Goal: Information Seeking & Learning: Learn about a topic

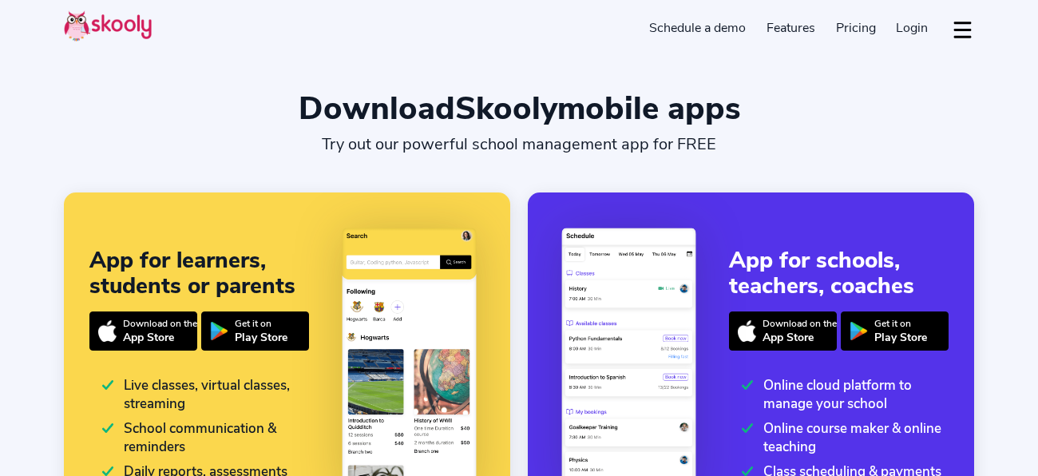
select select "en"
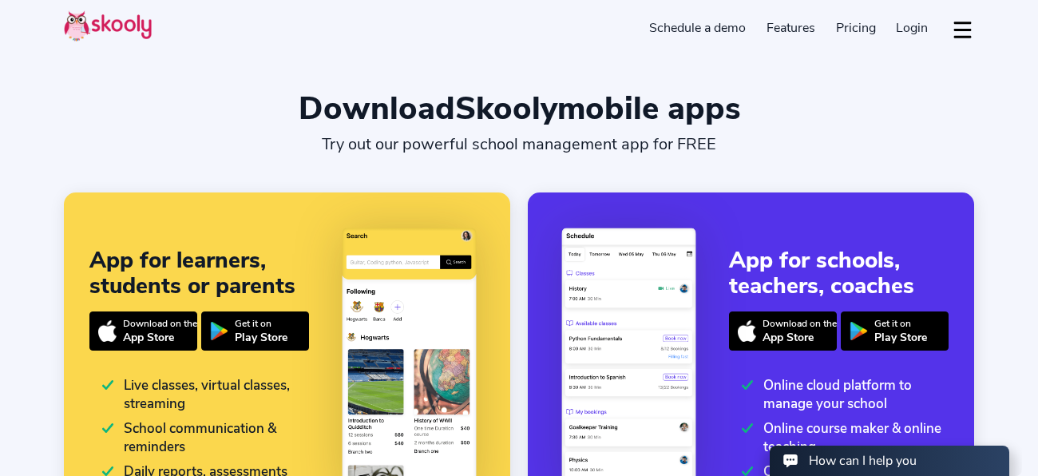
select select "1876"
select select "[GEOGRAPHIC_DATA]"
select select "America/[GEOGRAPHIC_DATA]"
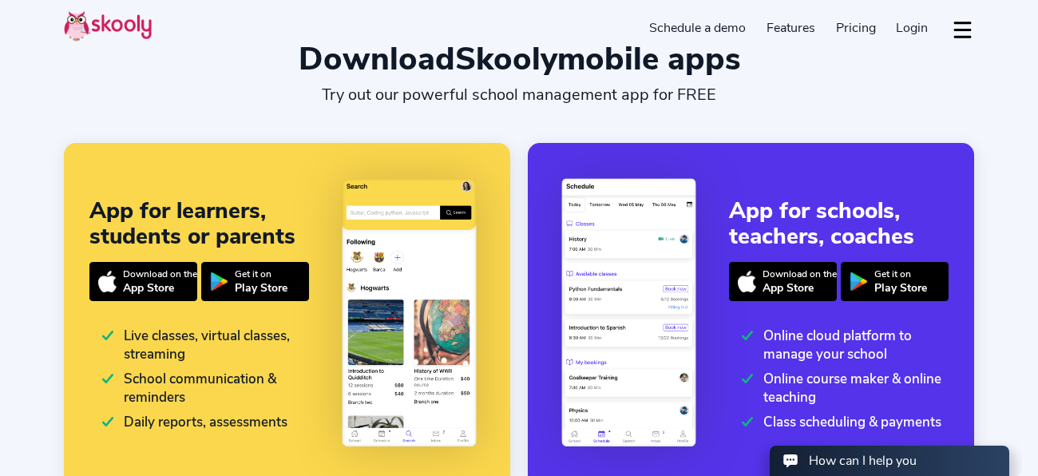
scroll to position [7, 0]
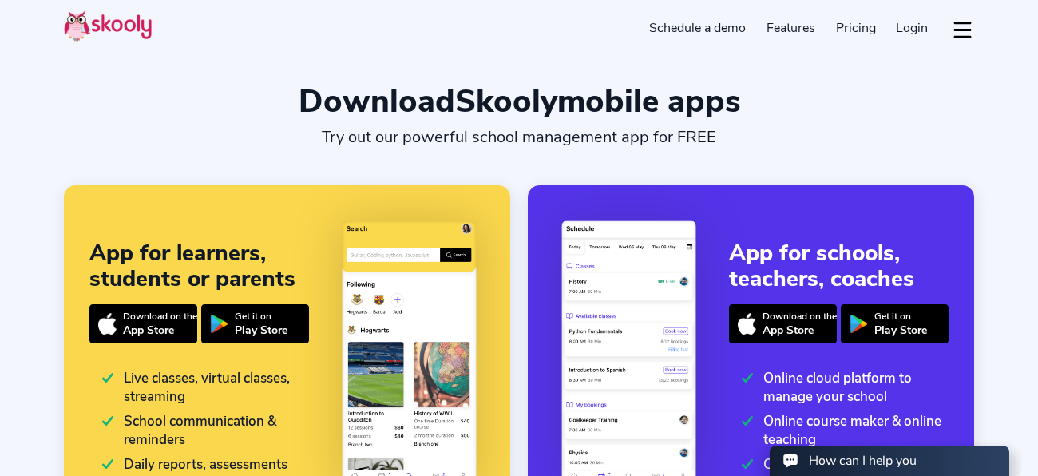
click at [851, 28] on span "Pricing" at bounding box center [856, 28] width 40 height 18
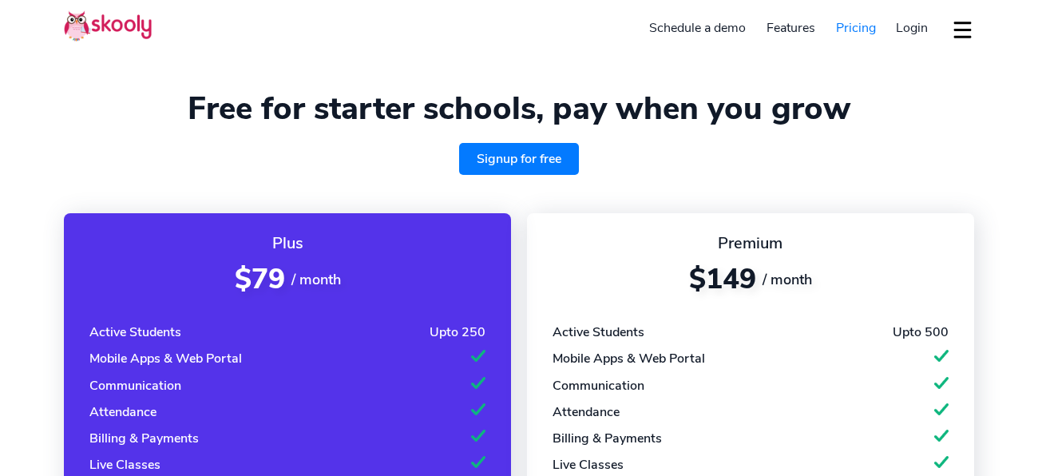
select select "en"
select select "1876"
select select "[GEOGRAPHIC_DATA]"
select select "America/[GEOGRAPHIC_DATA]"
